Goal: Information Seeking & Learning: Learn about a topic

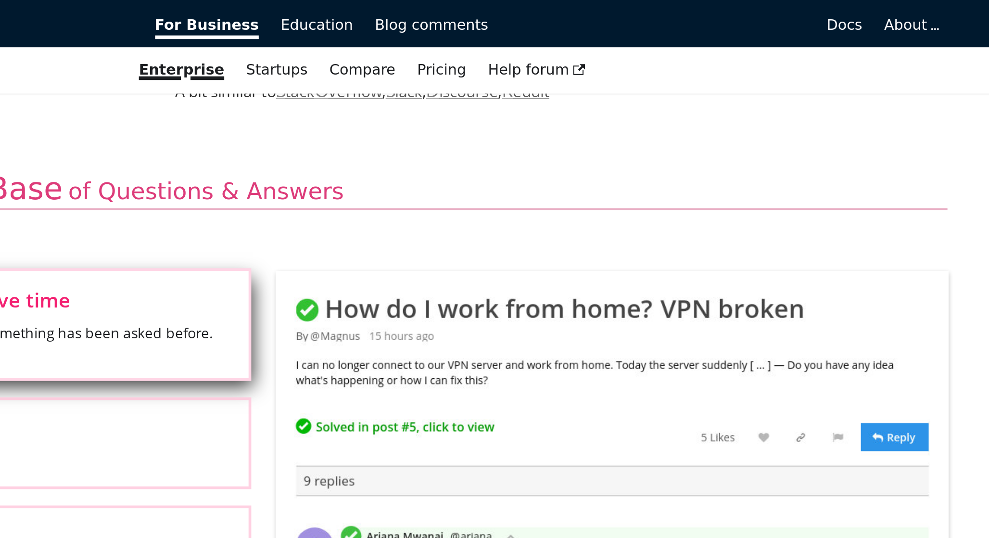
scroll to position [272, 0]
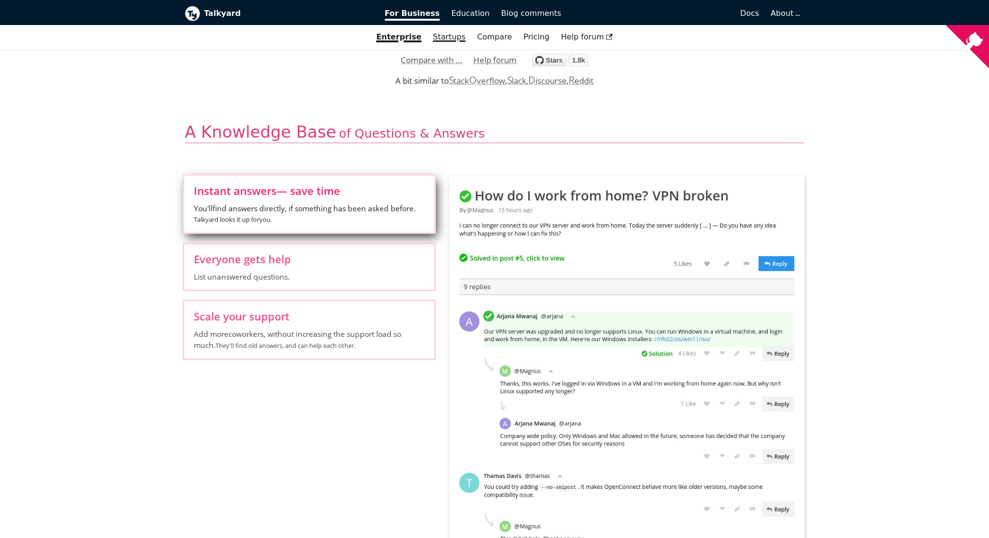
click at [452, 35] on link "Startups" at bounding box center [449, 37] width 44 height 16
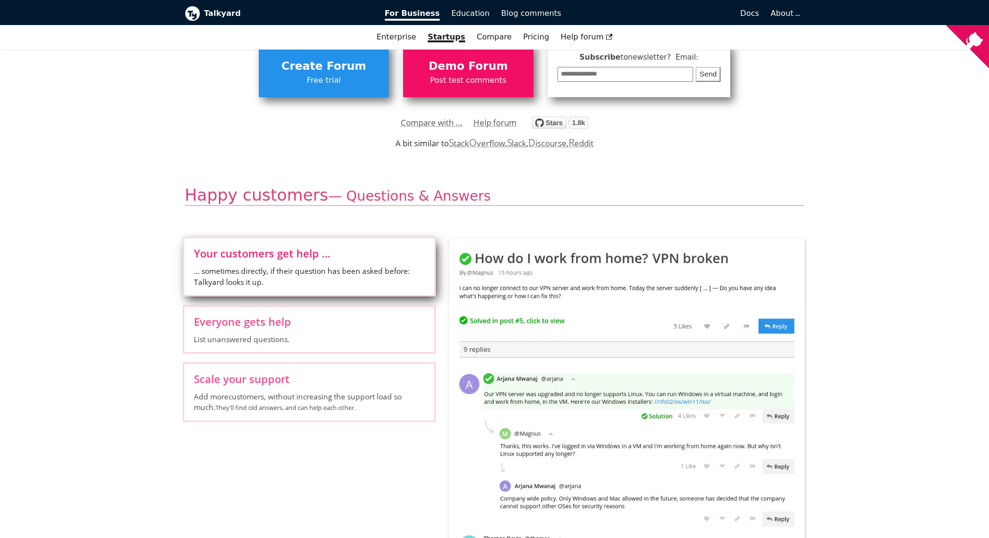
scroll to position [149, 0]
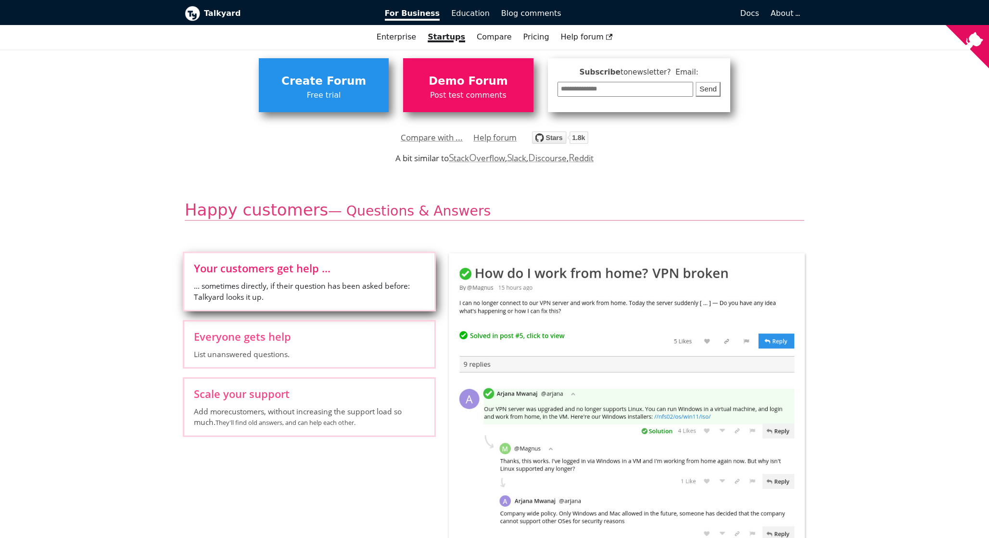
click at [456, 52] on div "**********" at bounding box center [494, 80] width 553 height 63
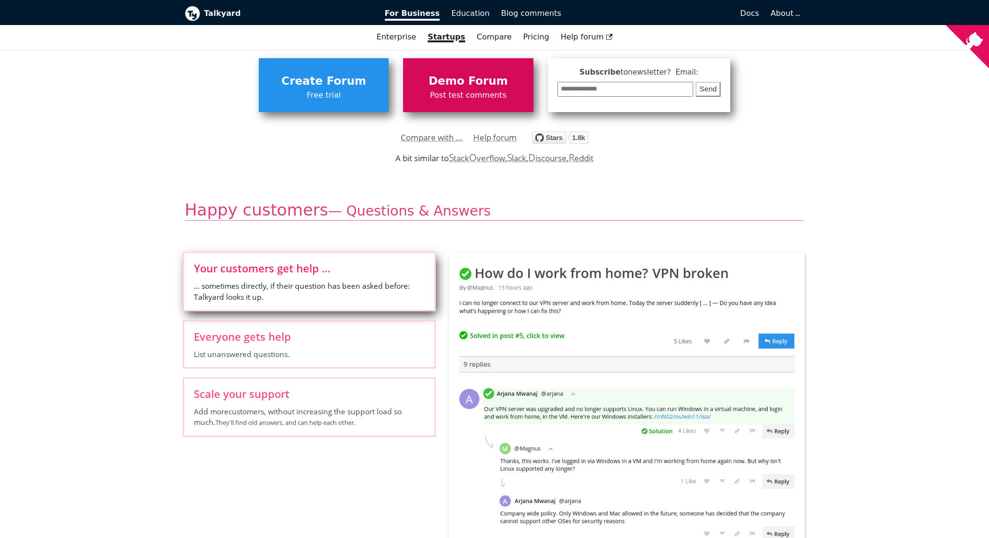
click at [455, 72] on span "Demo Forum" at bounding box center [468, 81] width 120 height 18
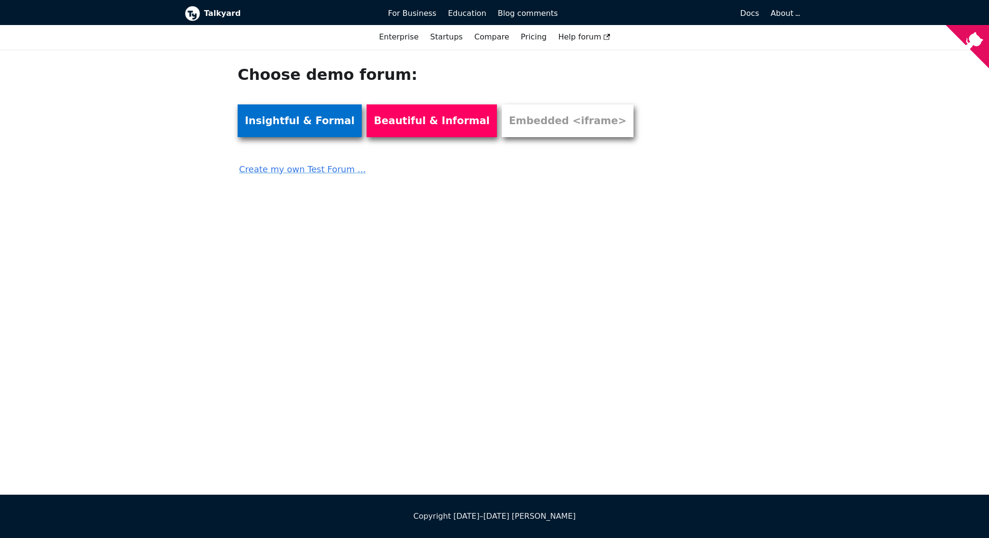
click at [316, 124] on link "Insightful & Formal" at bounding box center [300, 120] width 124 height 33
